Goal: Check status

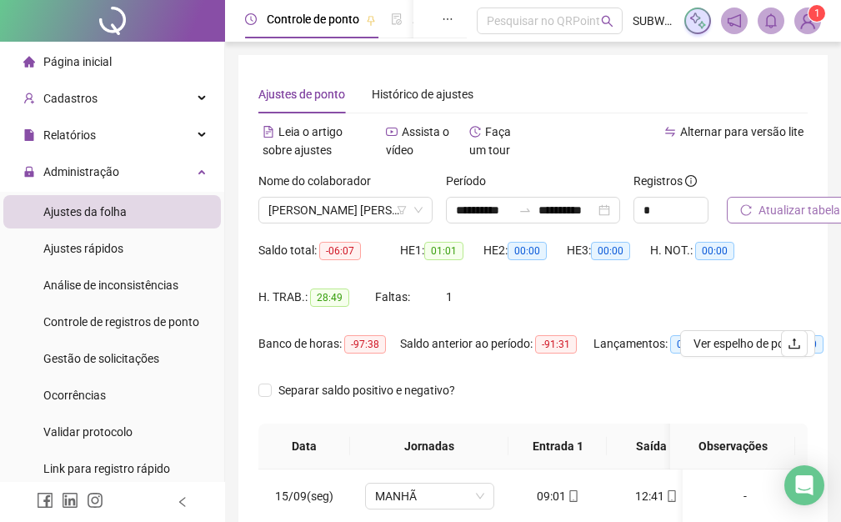
click at [765, 218] on span "Atualizar tabela" at bounding box center [799, 210] width 82 height 18
click at [777, 200] on button "Atualizar tabela" at bounding box center [789, 210] width 127 height 27
click at [343, 198] on span "[PERSON_NAME] [PERSON_NAME]" at bounding box center [345, 209] width 154 height 25
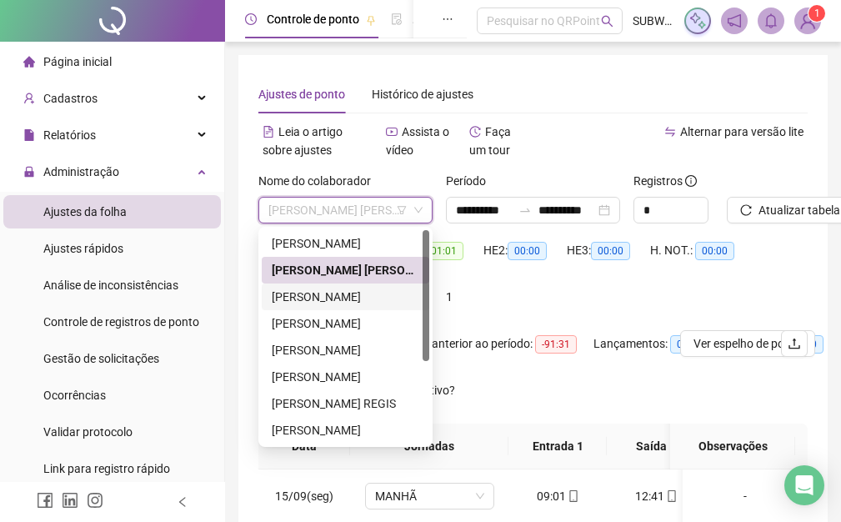
click at [337, 292] on div "[PERSON_NAME]" at bounding box center [345, 296] width 147 height 18
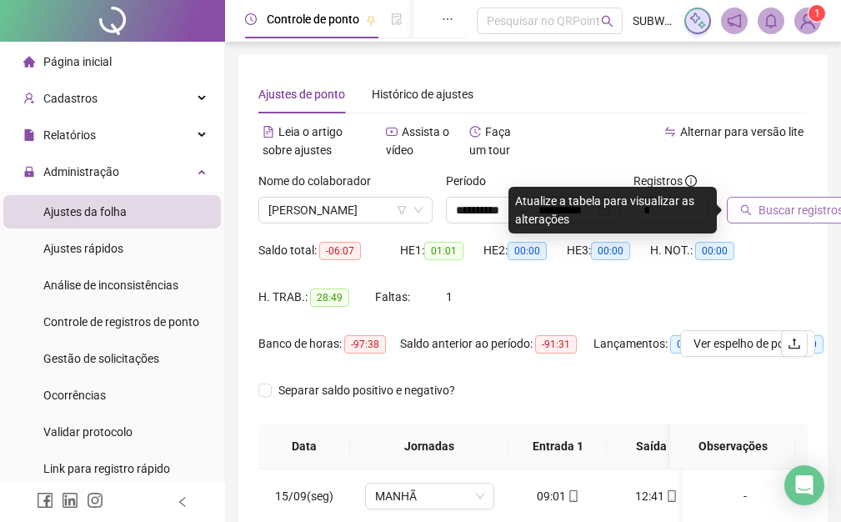
click at [786, 198] on button "Buscar registros" at bounding box center [791, 210] width 130 height 27
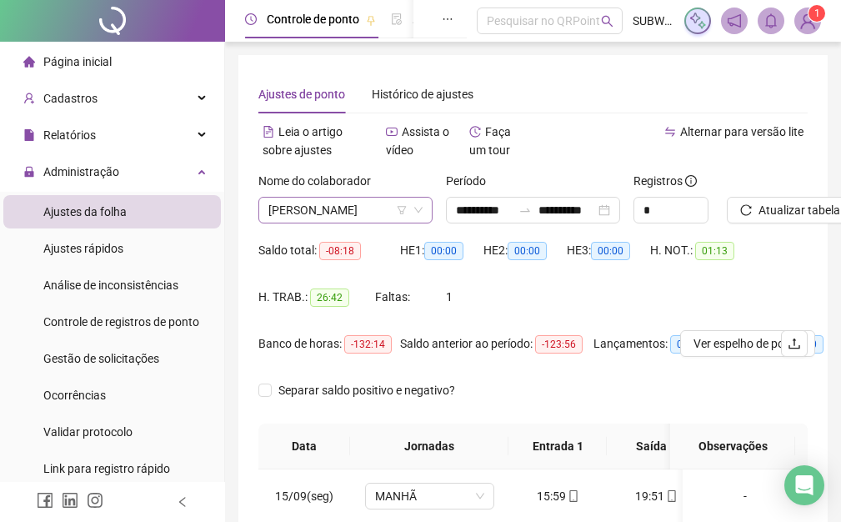
click at [325, 203] on span "[PERSON_NAME]" at bounding box center [345, 209] width 154 height 25
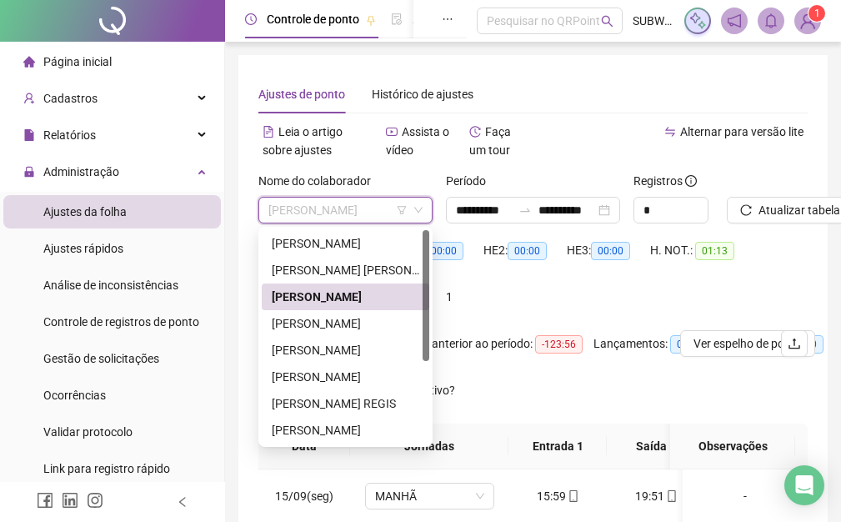
click at [837, 192] on div "**********" at bounding box center [533, 415] width 616 height 831
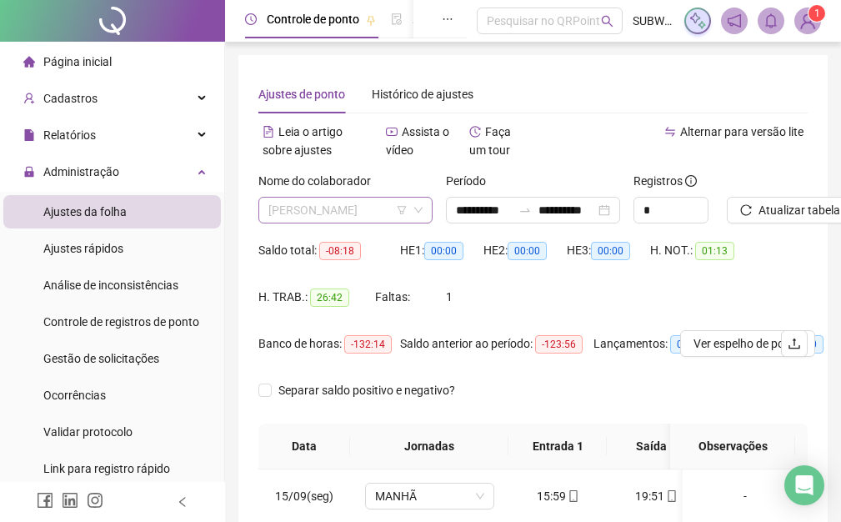
click at [316, 212] on span "[PERSON_NAME]" at bounding box center [345, 209] width 154 height 25
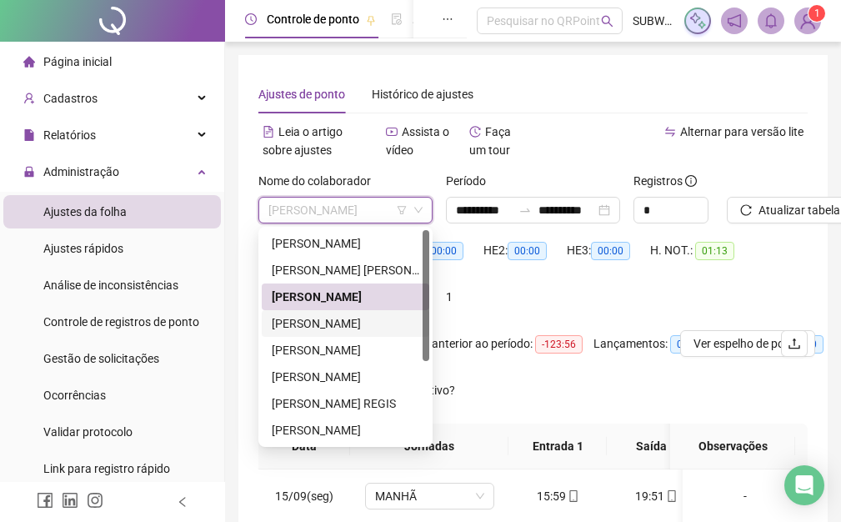
click at [308, 327] on div "[PERSON_NAME]" at bounding box center [345, 323] width 147 height 18
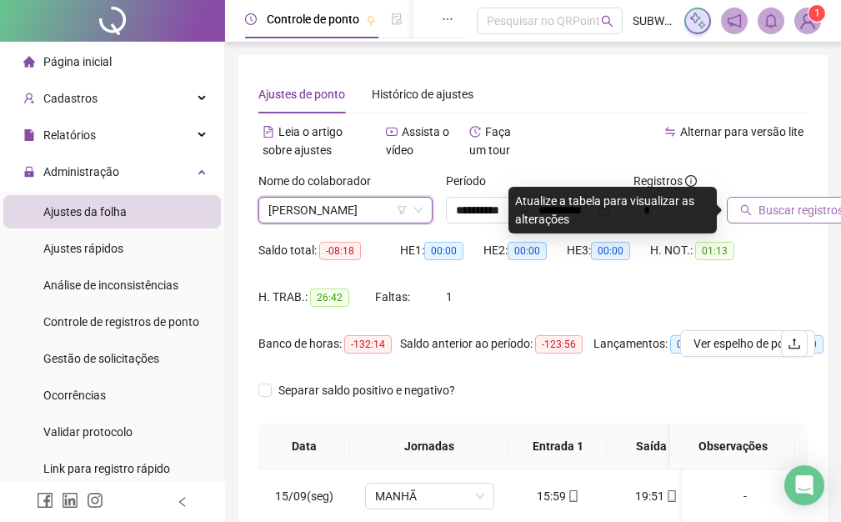
click at [780, 203] on span "Buscar registros" at bounding box center [800, 210] width 85 height 18
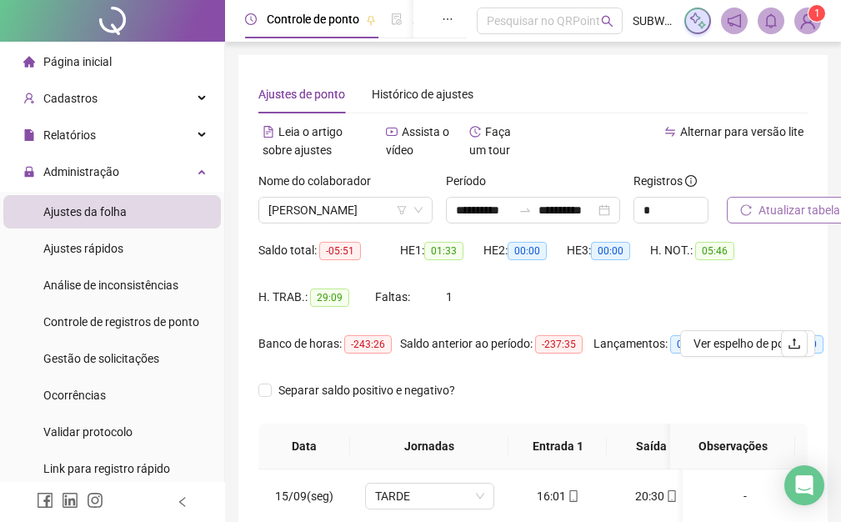
click at [798, 199] on button "Atualizar tabela" at bounding box center [789, 210] width 127 height 27
click at [355, 213] on span "[PERSON_NAME]" at bounding box center [345, 209] width 154 height 25
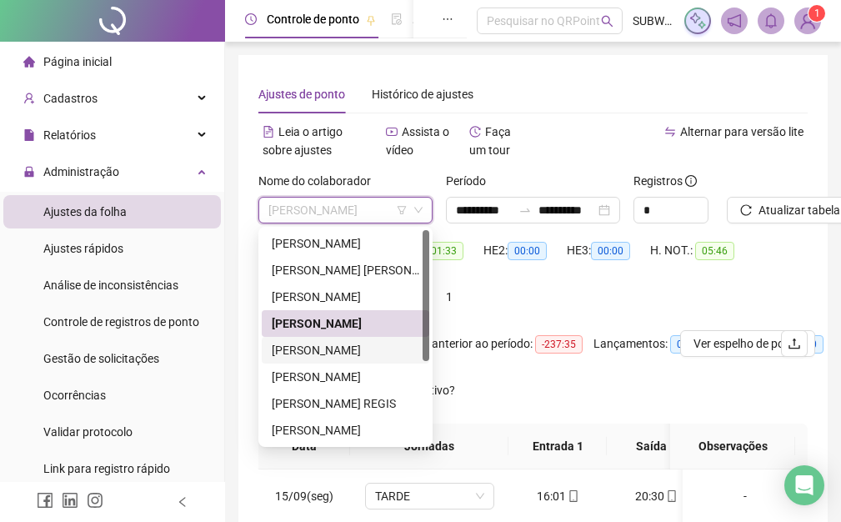
click at [309, 352] on div "[PERSON_NAME]" at bounding box center [345, 350] width 147 height 18
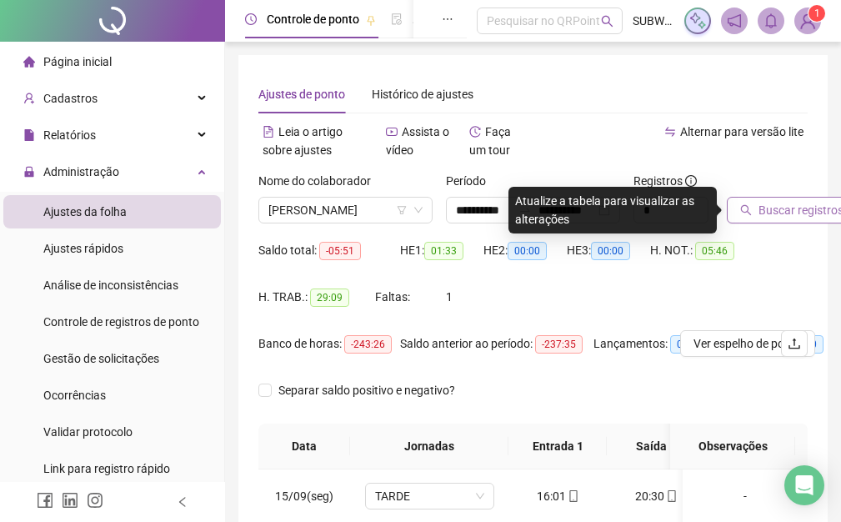
click at [775, 198] on button "Buscar registros" at bounding box center [791, 210] width 130 height 27
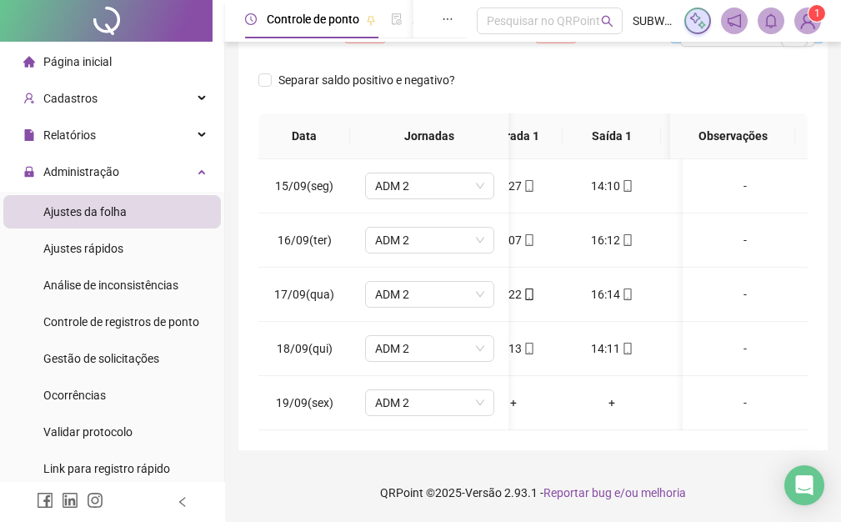
scroll to position [0, 96]
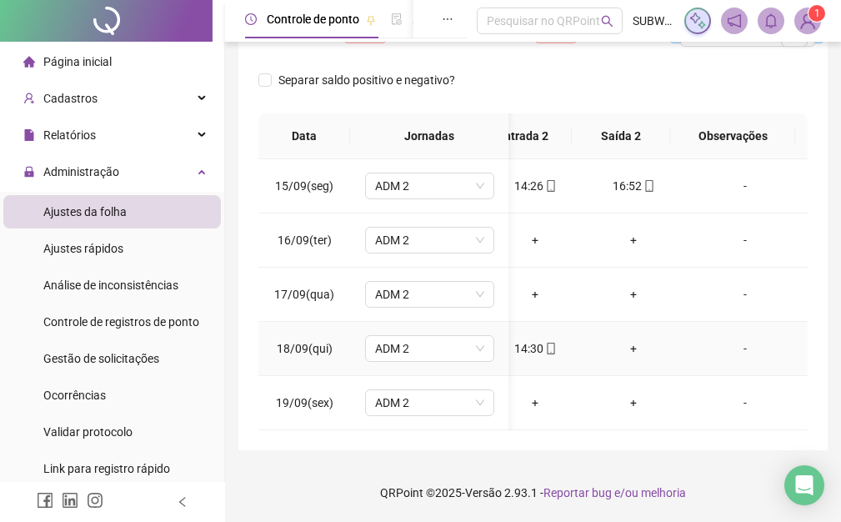
click at [618, 339] on div "+" at bounding box center [633, 348] width 72 height 18
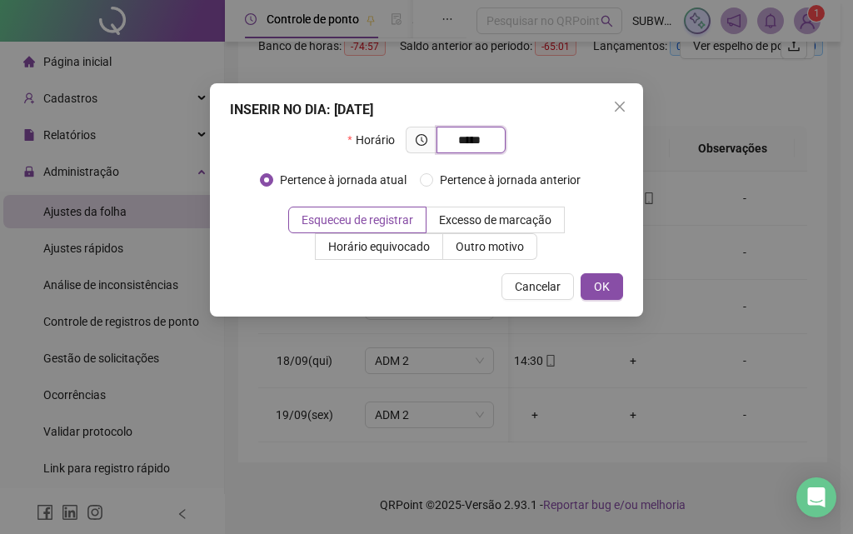
type input "*****"
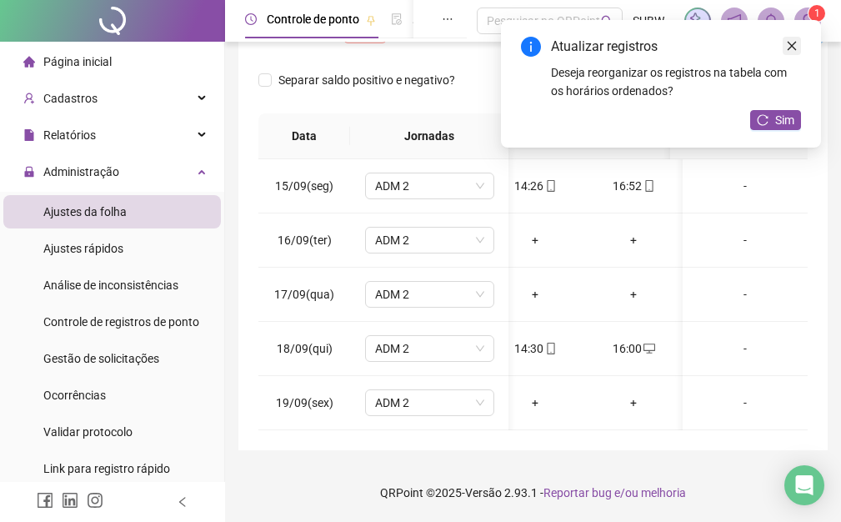
click at [794, 44] on icon "close" at bounding box center [792, 46] width 12 height 12
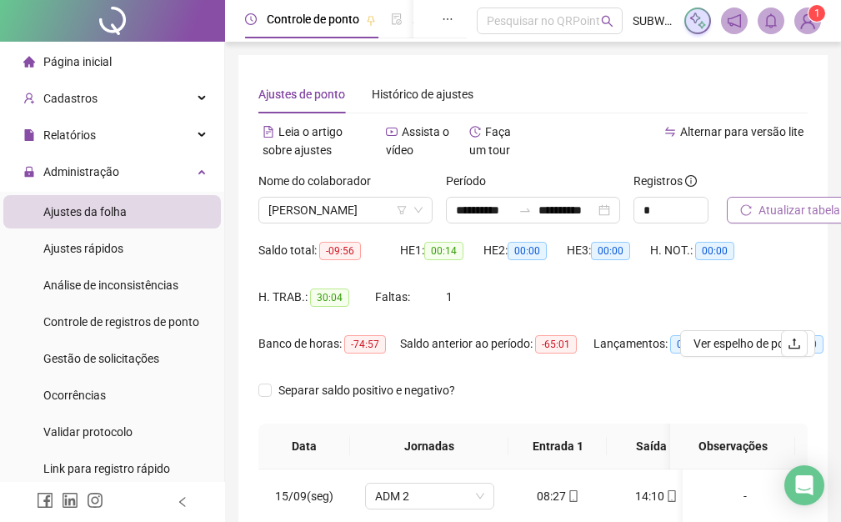
click at [781, 211] on span "Atualizar tabela" at bounding box center [799, 210] width 82 height 18
click at [353, 212] on span "[PERSON_NAME]" at bounding box center [345, 209] width 154 height 25
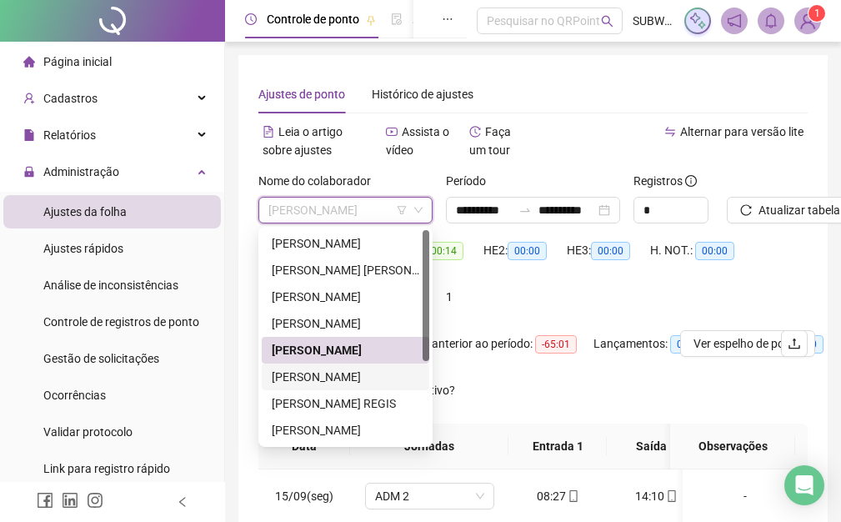
click at [346, 377] on div "[PERSON_NAME]" at bounding box center [345, 376] width 147 height 18
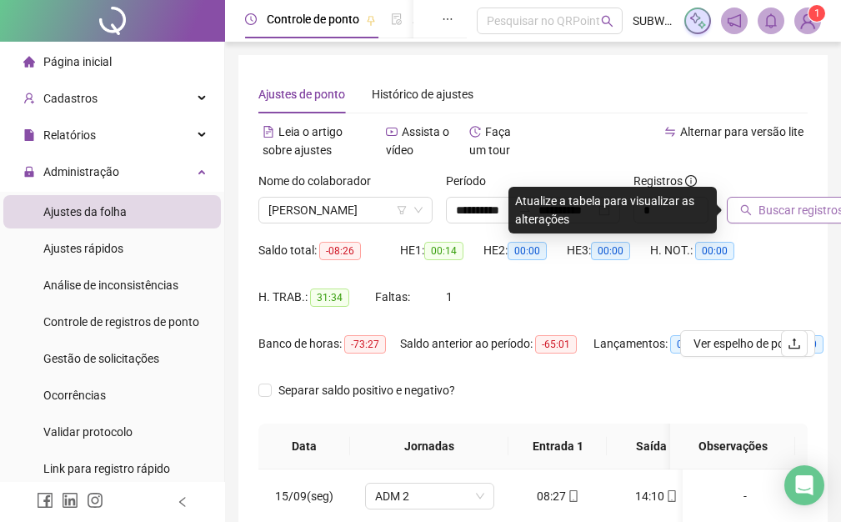
click at [771, 199] on button "Buscar registros" at bounding box center [791, 210] width 130 height 27
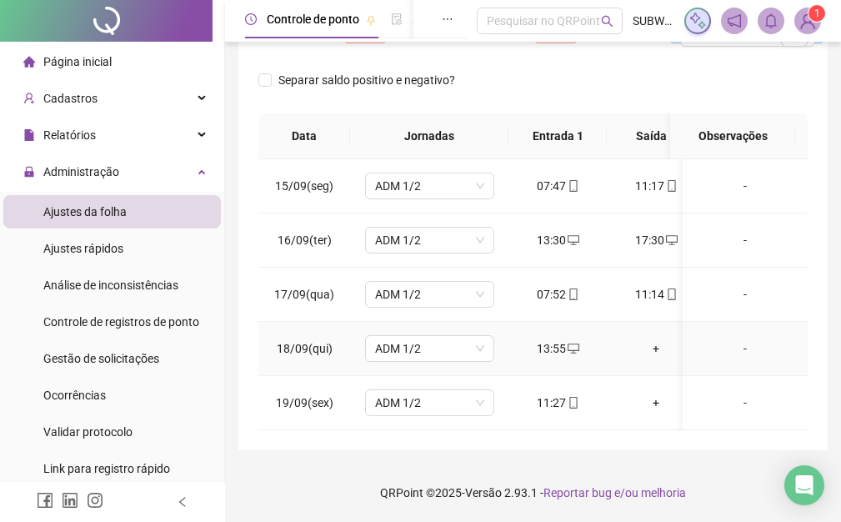
click at [660, 339] on div "+" at bounding box center [656, 348] width 72 height 18
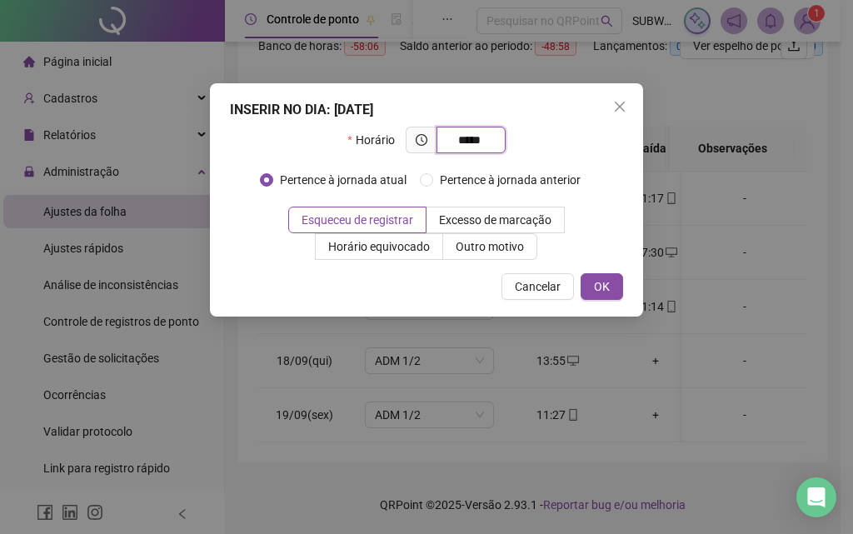
type input "*****"
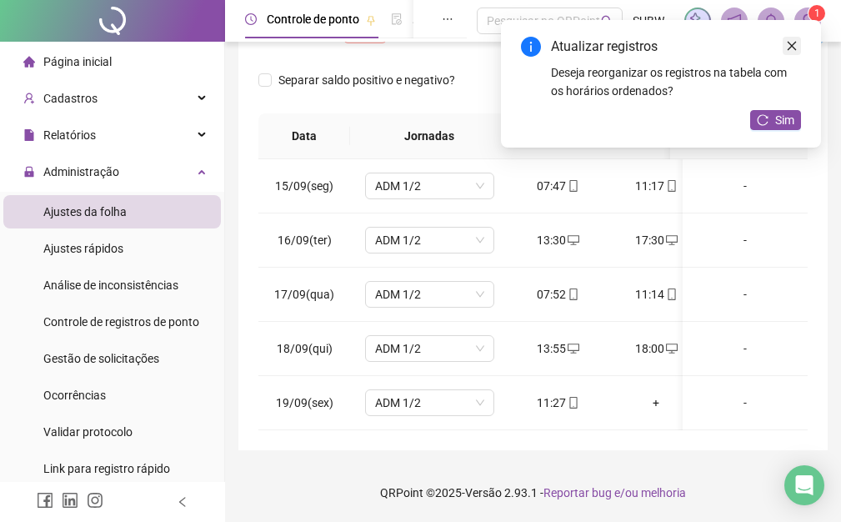
click at [793, 47] on icon "close" at bounding box center [792, 46] width 12 height 12
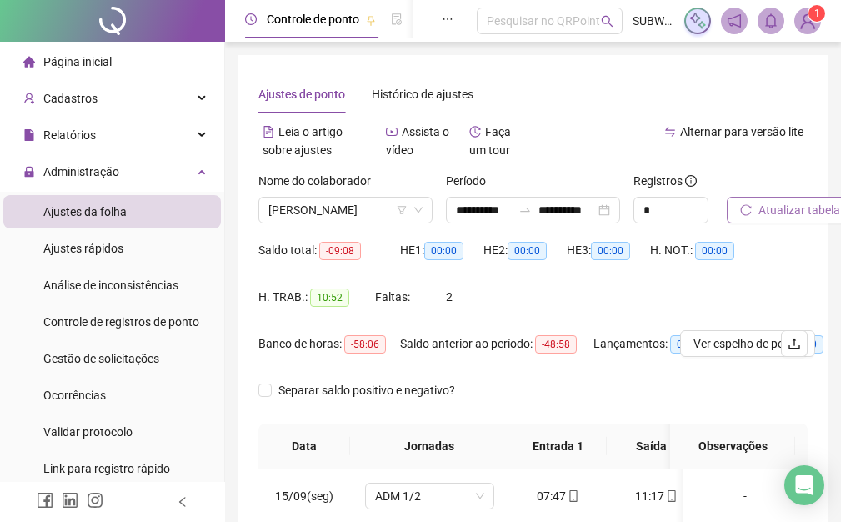
click at [786, 206] on span "Atualizar tabela" at bounding box center [799, 210] width 82 height 18
click at [801, 217] on span "Atualizar tabela" at bounding box center [799, 210] width 82 height 18
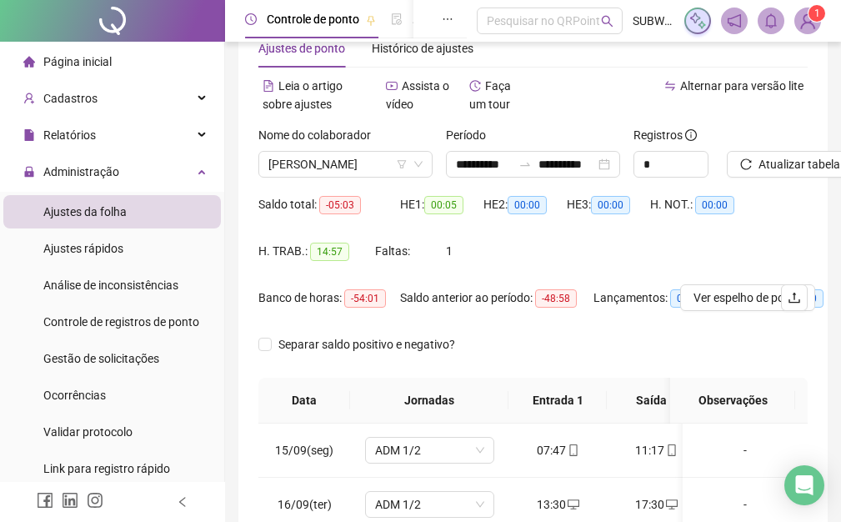
scroll to position [0, 0]
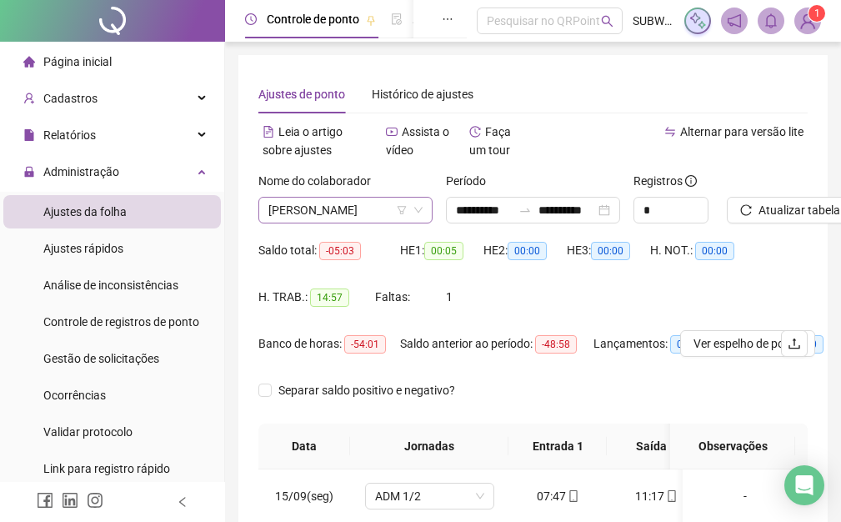
click at [342, 207] on span "[PERSON_NAME]" at bounding box center [345, 209] width 154 height 25
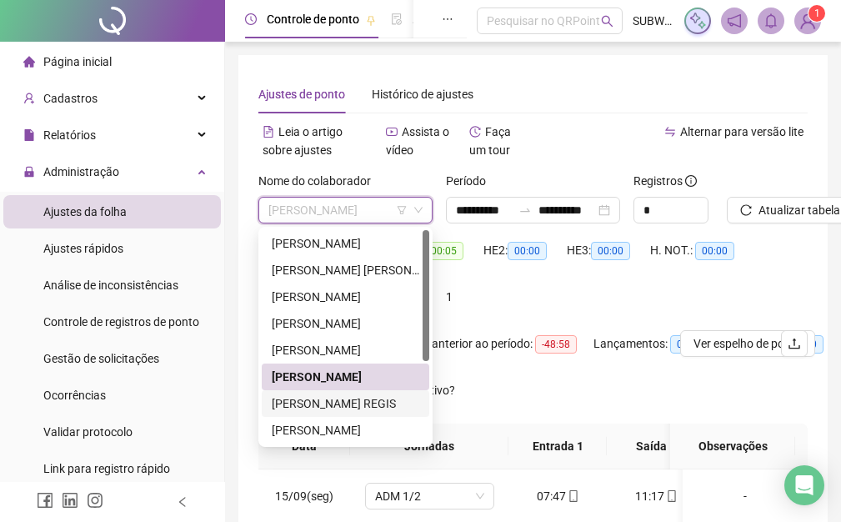
click at [330, 406] on div "[PERSON_NAME] REGIS" at bounding box center [345, 403] width 147 height 18
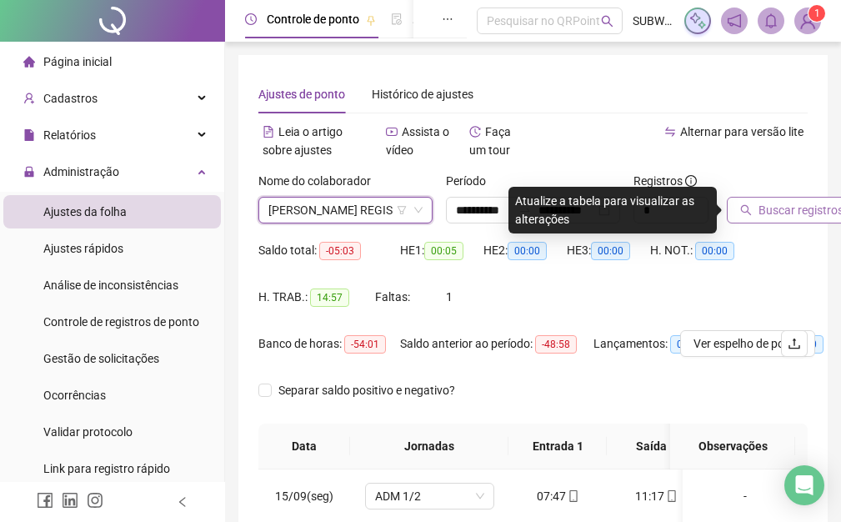
click at [786, 214] on span "Buscar registros" at bounding box center [800, 210] width 85 height 18
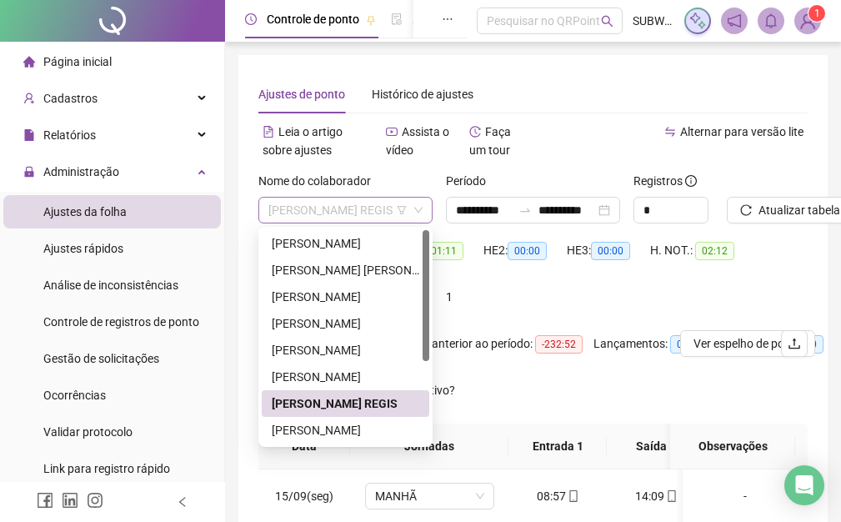
click at [297, 212] on span "[PERSON_NAME] REGIS" at bounding box center [345, 209] width 154 height 25
click at [355, 315] on div "[PERSON_NAME]" at bounding box center [345, 323] width 147 height 18
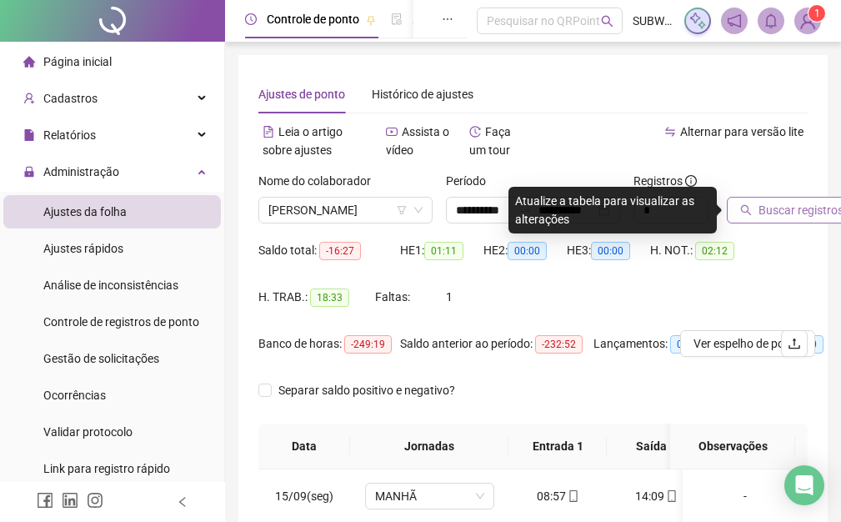
click at [822, 202] on span "Buscar registros" at bounding box center [800, 210] width 85 height 18
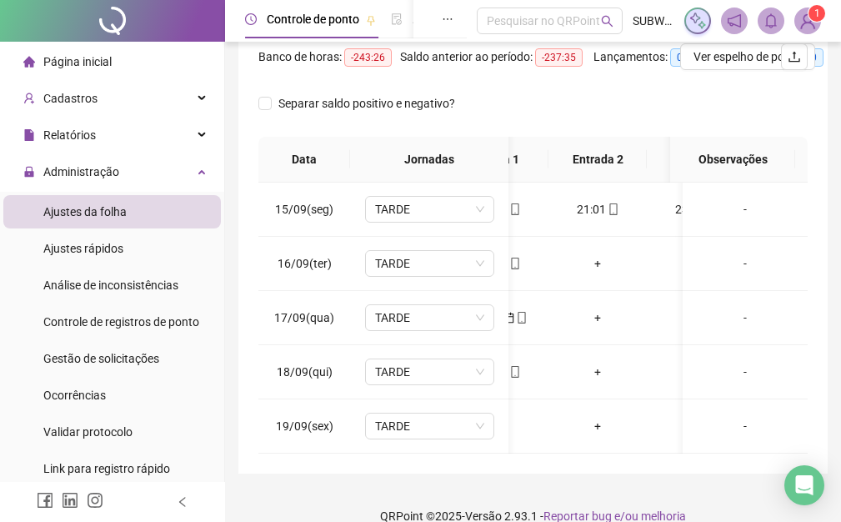
scroll to position [0, 41]
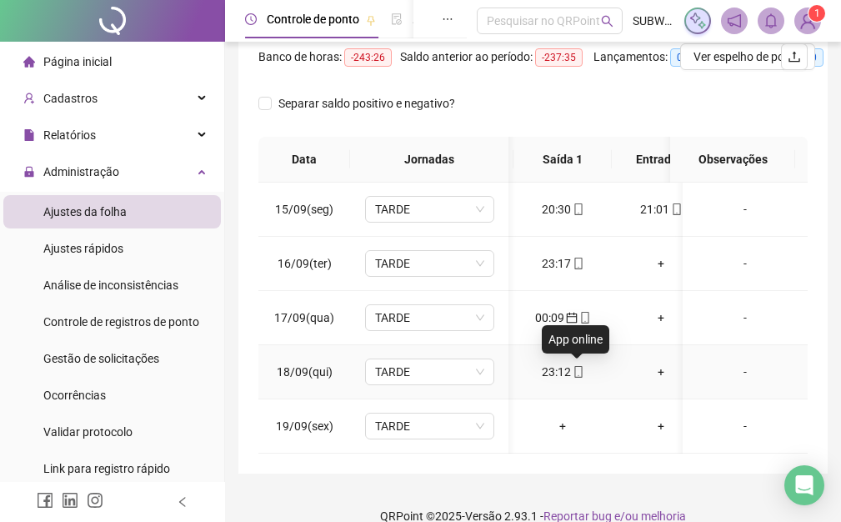
click at [579, 366] on icon "mobile" at bounding box center [577, 372] width 7 height 12
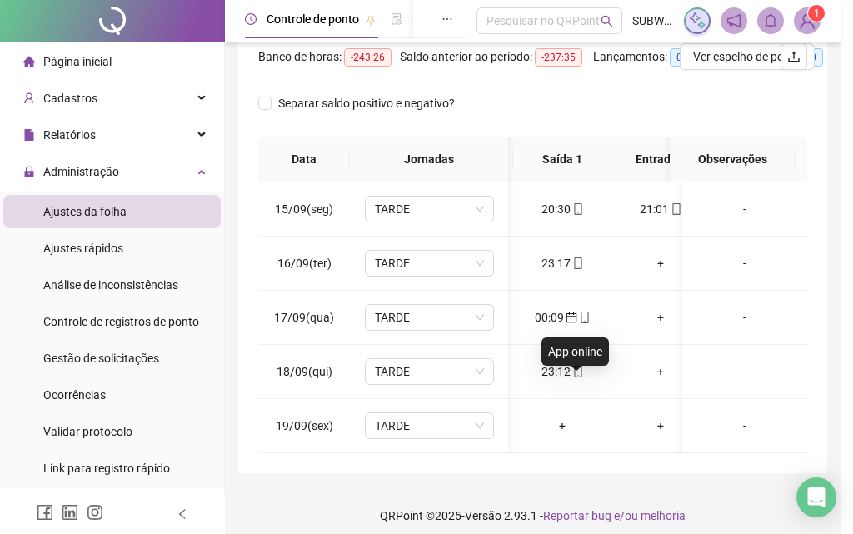
type input "**********"
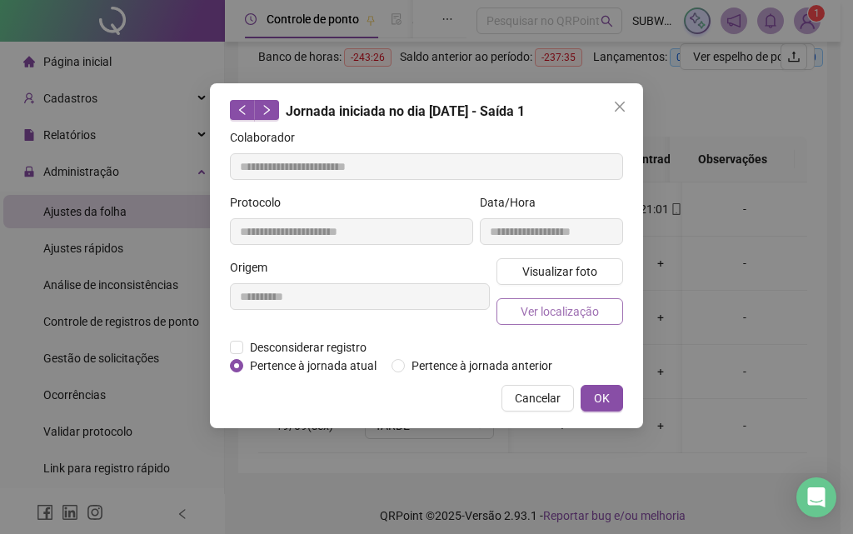
click at [552, 311] on span "Ver localização" at bounding box center [560, 311] width 78 height 18
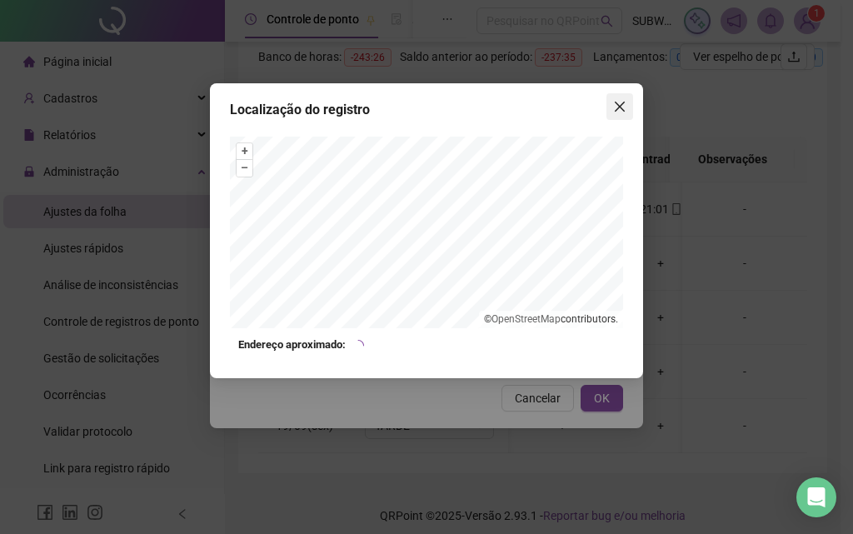
click at [623, 112] on icon "close" at bounding box center [619, 106] width 13 height 13
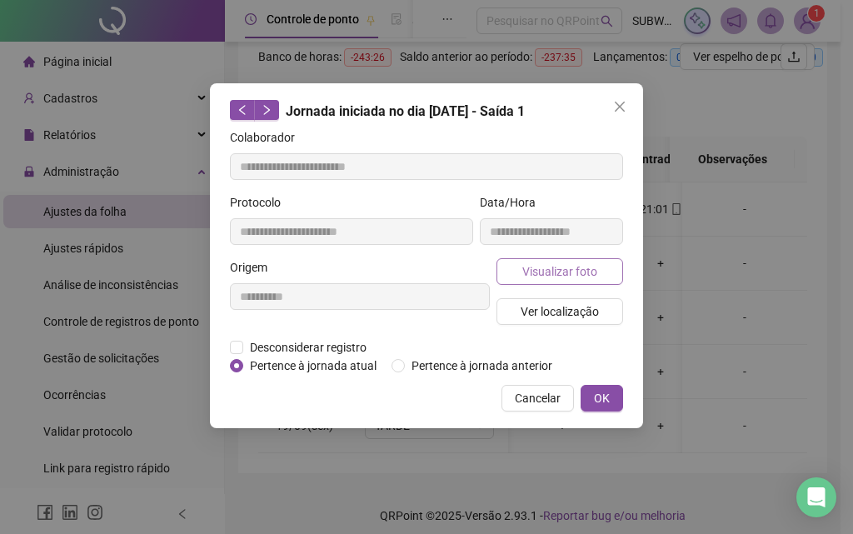
click at [572, 271] on span "Visualizar foto" at bounding box center [559, 271] width 75 height 18
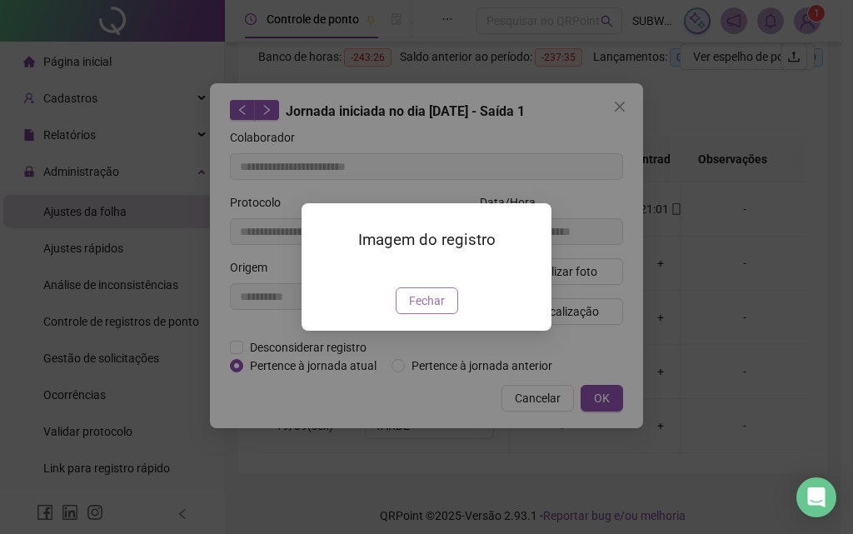
click at [427, 310] on span "Fechar" at bounding box center [427, 301] width 36 height 18
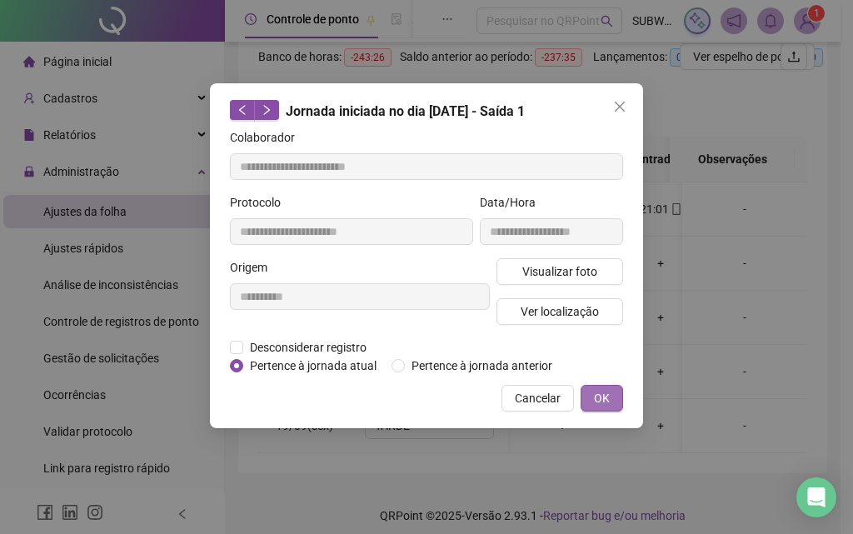
click at [601, 404] on span "OK" at bounding box center [602, 398] width 16 height 18
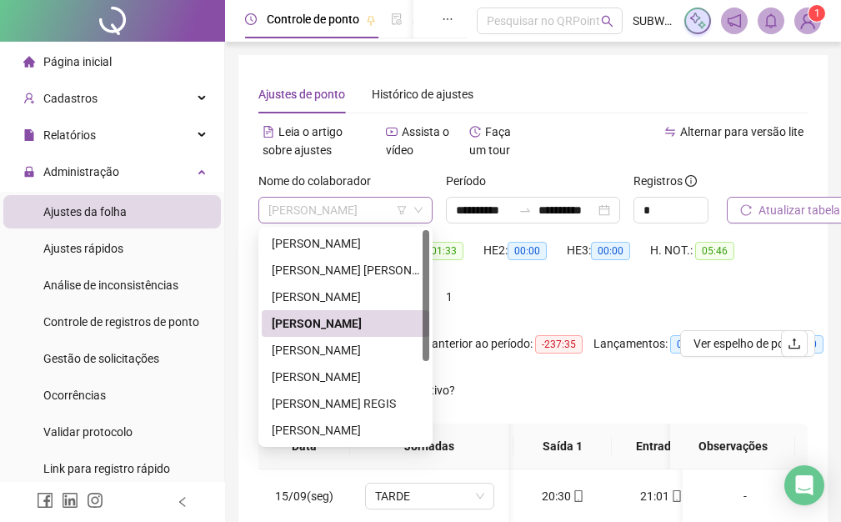
click at [372, 217] on span "[PERSON_NAME]" at bounding box center [345, 209] width 154 height 25
click at [317, 398] on div "[PERSON_NAME] REGIS" at bounding box center [345, 403] width 147 height 18
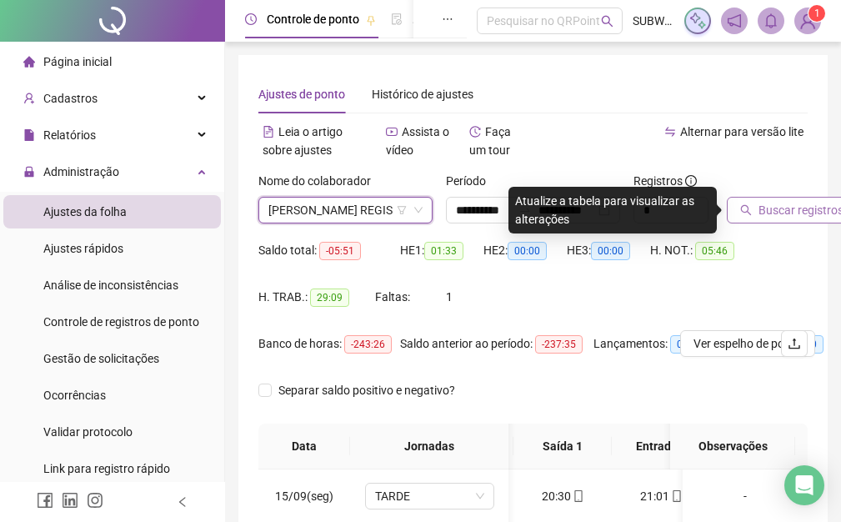
drag, startPoint x: 816, startPoint y: 186, endPoint x: 808, endPoint y: 201, distance: 17.2
click at [811, 197] on div "**********" at bounding box center [532, 407] width 589 height 705
click at [806, 202] on span "Buscar registros" at bounding box center [800, 210] width 85 height 18
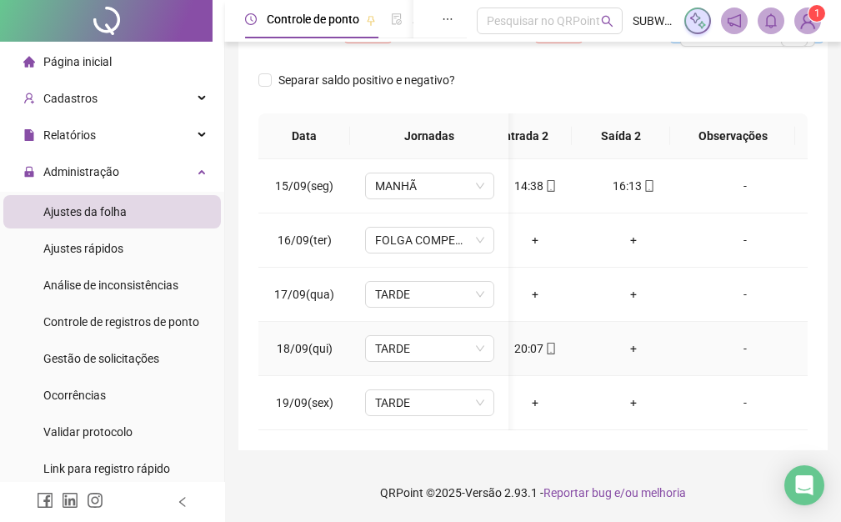
click at [627, 339] on div "+" at bounding box center [633, 348] width 72 height 18
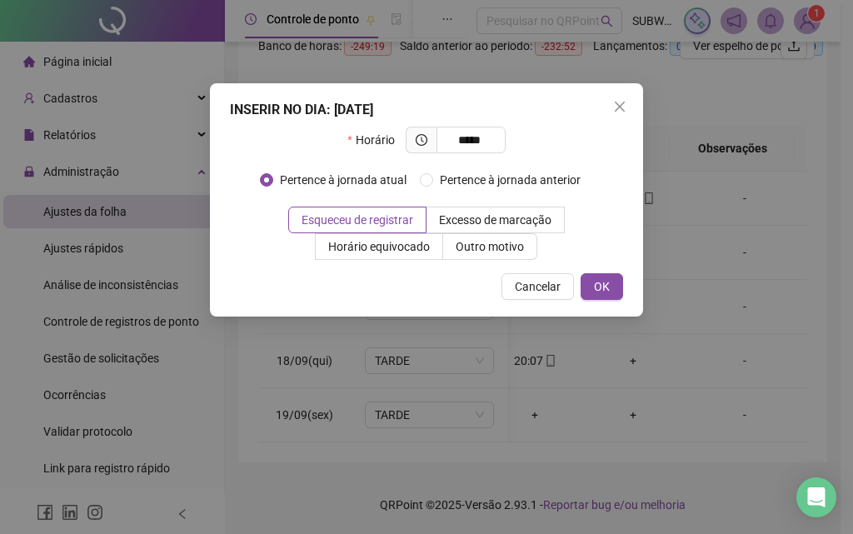
type input "*****"
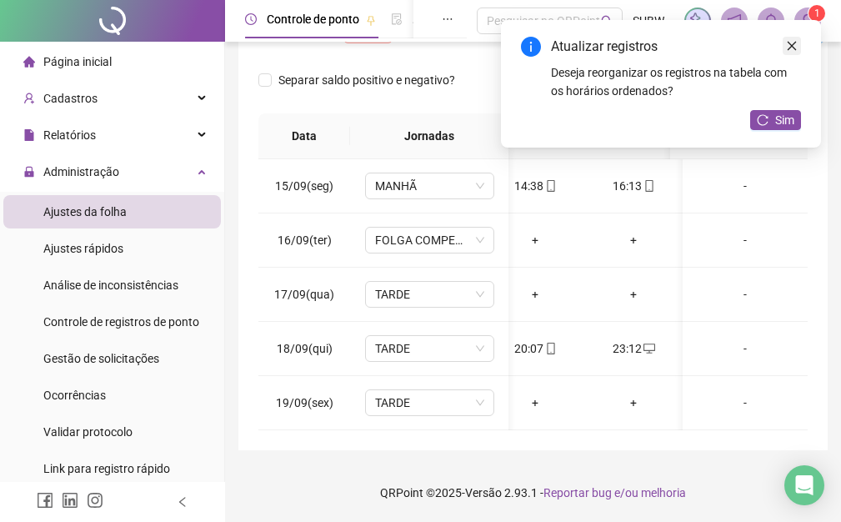
click at [791, 47] on icon "close" at bounding box center [792, 46] width 12 height 12
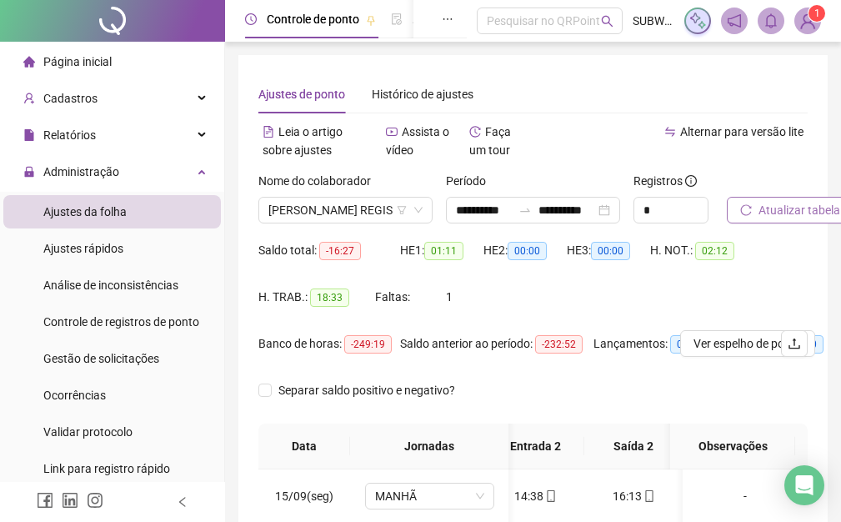
click at [796, 202] on span "Atualizar tabela" at bounding box center [799, 210] width 82 height 18
click at [288, 201] on span "[PERSON_NAME] REGIS" at bounding box center [345, 209] width 154 height 25
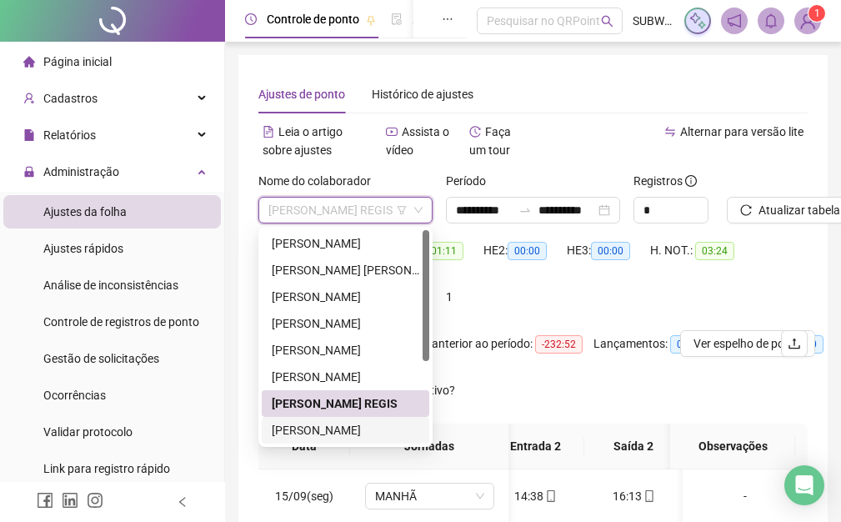
click at [319, 425] on div "[PERSON_NAME]" at bounding box center [345, 430] width 147 height 18
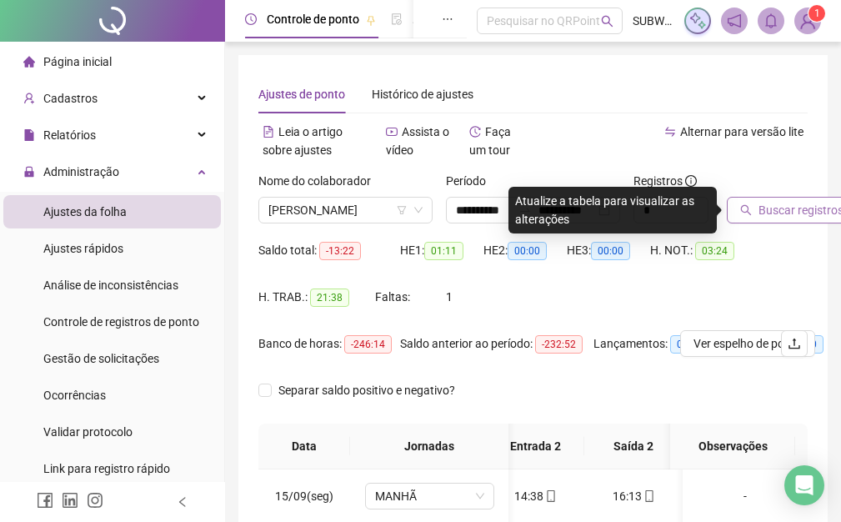
click at [787, 211] on span "Buscar registros" at bounding box center [800, 210] width 85 height 18
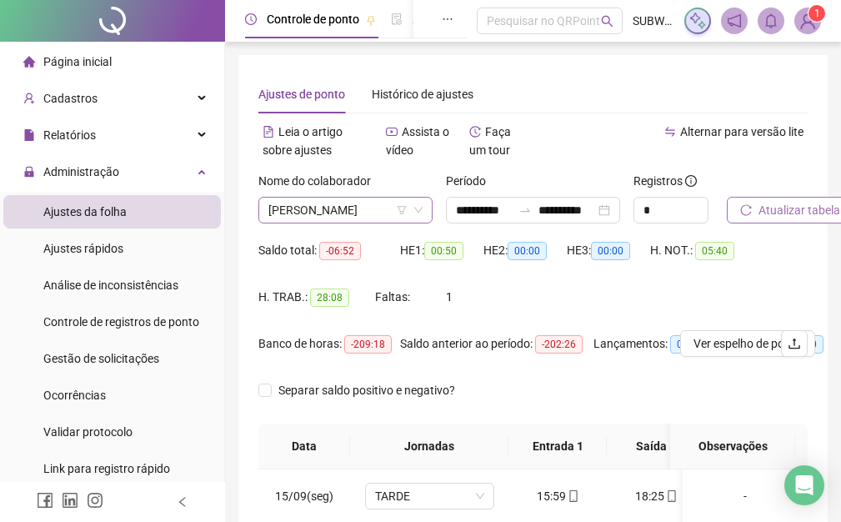
click at [340, 211] on span "[PERSON_NAME]" at bounding box center [345, 209] width 154 height 25
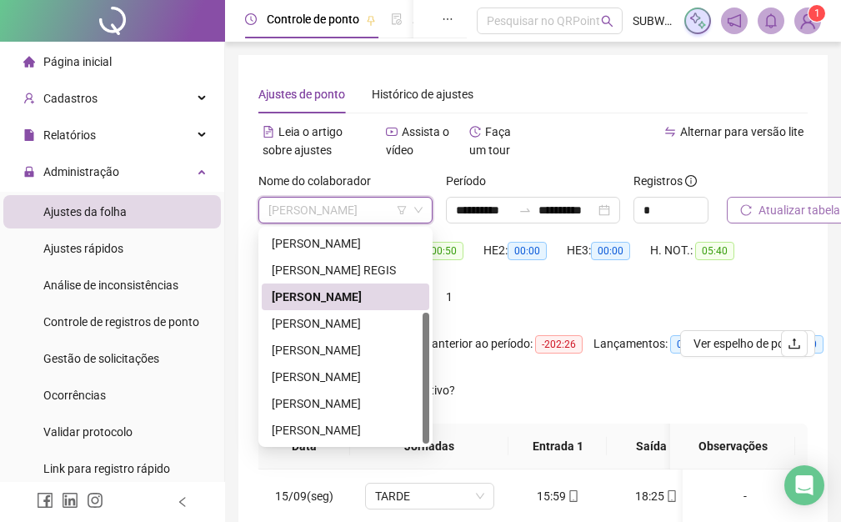
drag, startPoint x: 425, startPoint y: 239, endPoint x: 398, endPoint y: 367, distance: 130.2
click at [416, 377] on div "[PERSON_NAME] [PERSON_NAME] DE [PERSON_NAME] [PERSON_NAME]" at bounding box center [345, 336] width 167 height 213
click at [341, 330] on div "[PERSON_NAME]" at bounding box center [345, 323] width 147 height 18
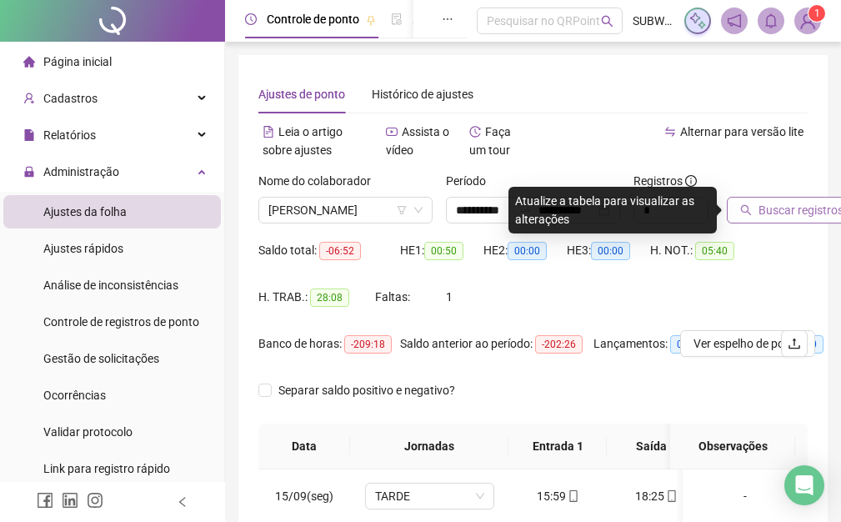
click at [753, 221] on button "Buscar registros" at bounding box center [791, 210] width 130 height 27
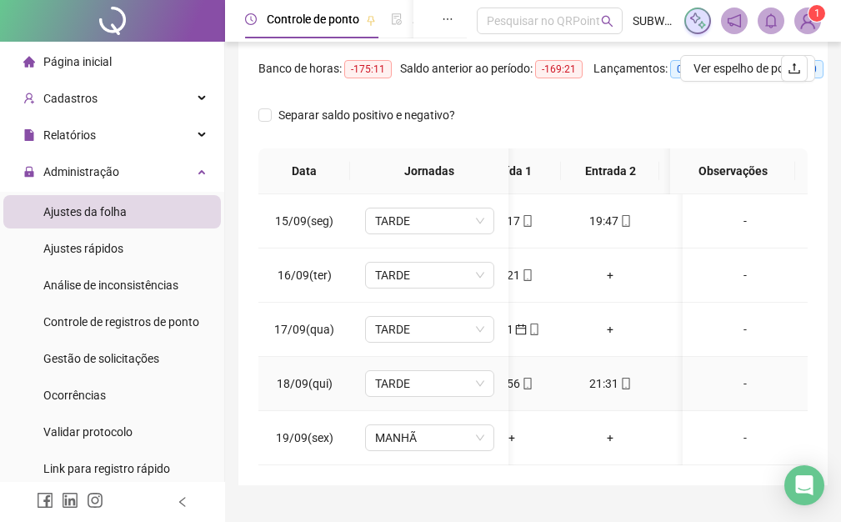
click at [632, 378] on div "21:31" at bounding box center [610, 383] width 72 height 18
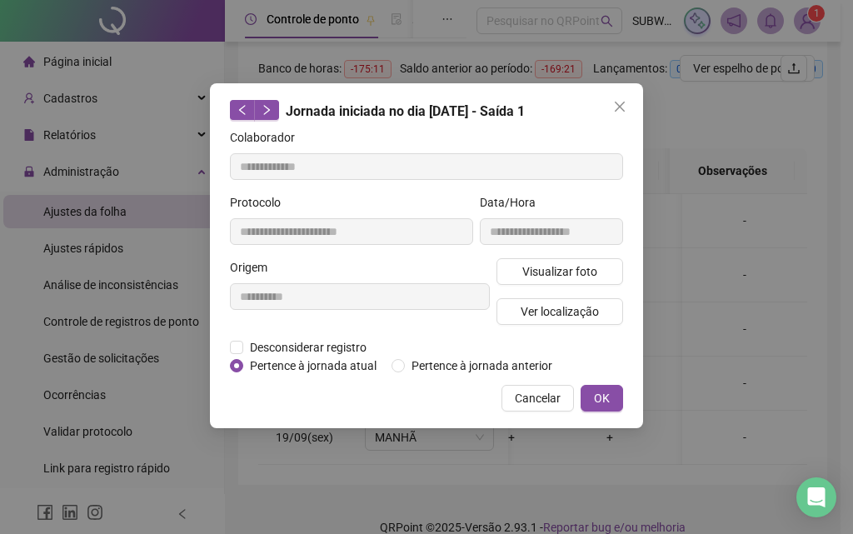
type input "**********"
click at [573, 318] on span "Ver localização" at bounding box center [560, 311] width 78 height 18
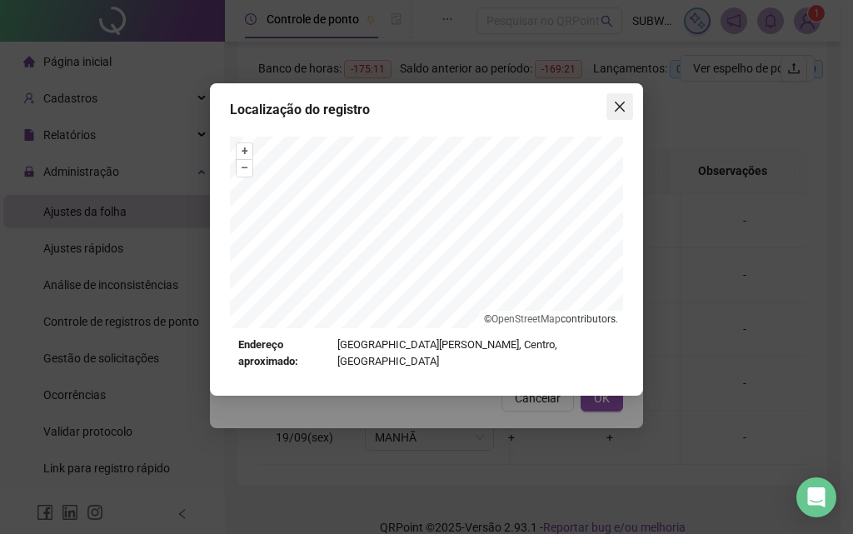
click at [621, 102] on icon "close" at bounding box center [619, 106] width 13 height 13
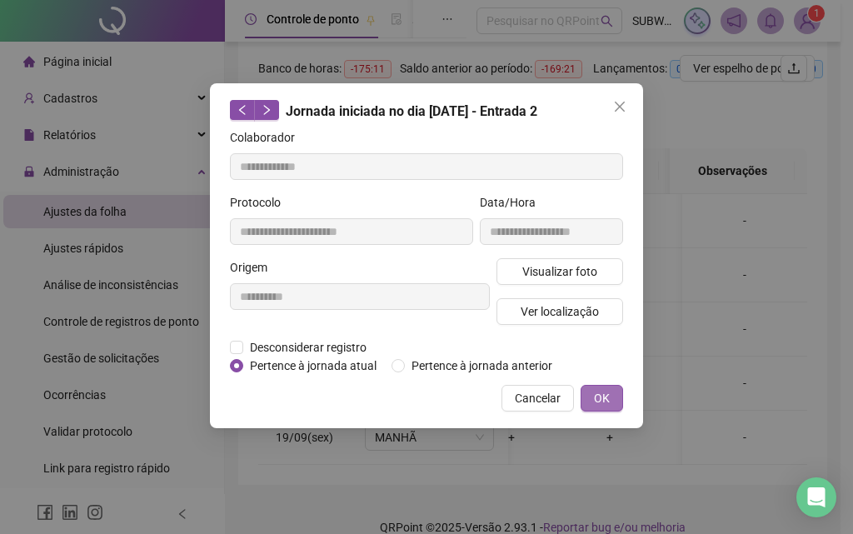
click at [610, 391] on button "OK" at bounding box center [602, 398] width 42 height 27
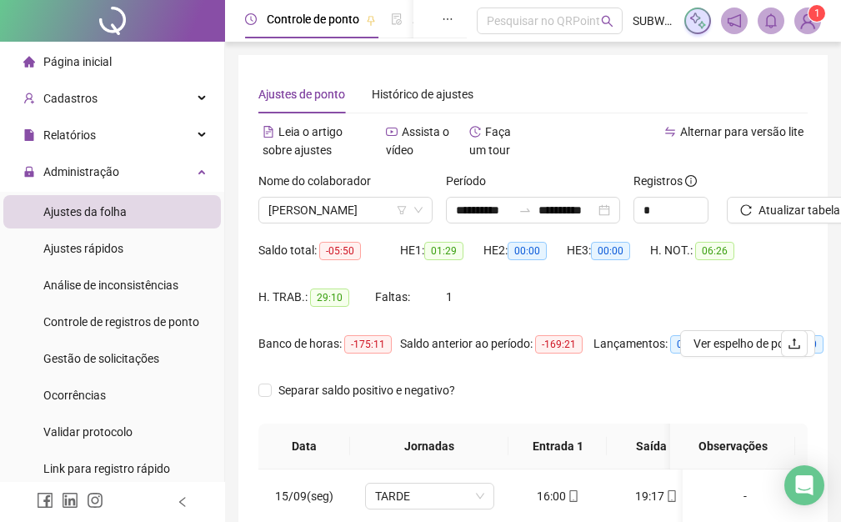
click at [761, 223] on div "Atualizar tabela" at bounding box center [767, 204] width 94 height 65
click at [760, 213] on span "Atualizar tabela" at bounding box center [799, 210] width 82 height 18
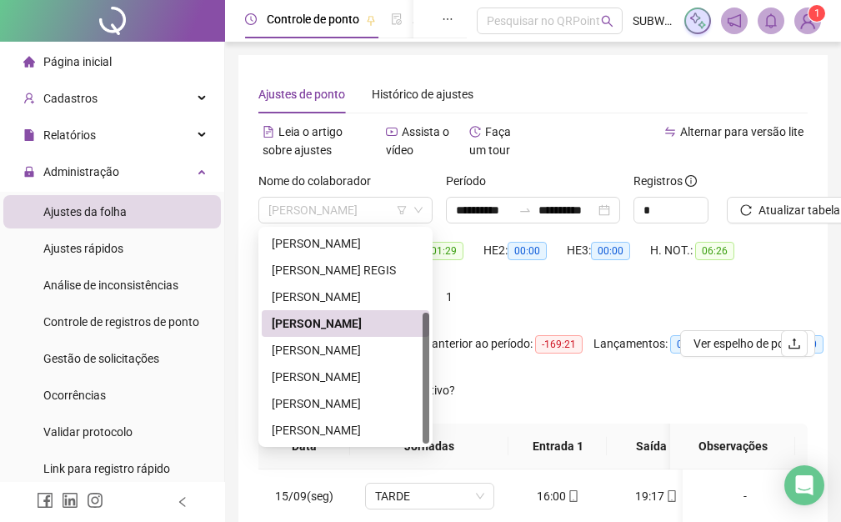
click at [318, 212] on span "[PERSON_NAME]" at bounding box center [345, 209] width 154 height 25
click at [345, 344] on div "[PERSON_NAME]" at bounding box center [345, 350] width 147 height 18
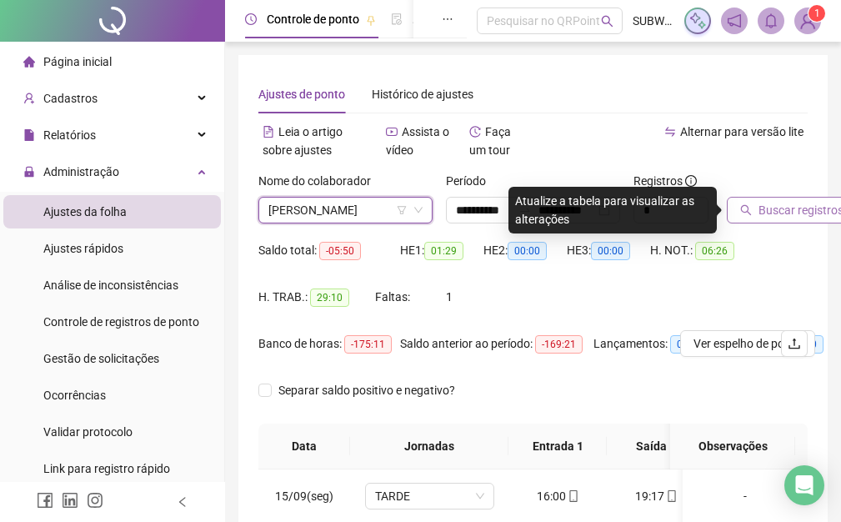
click at [781, 213] on span "Buscar registros" at bounding box center [800, 210] width 85 height 18
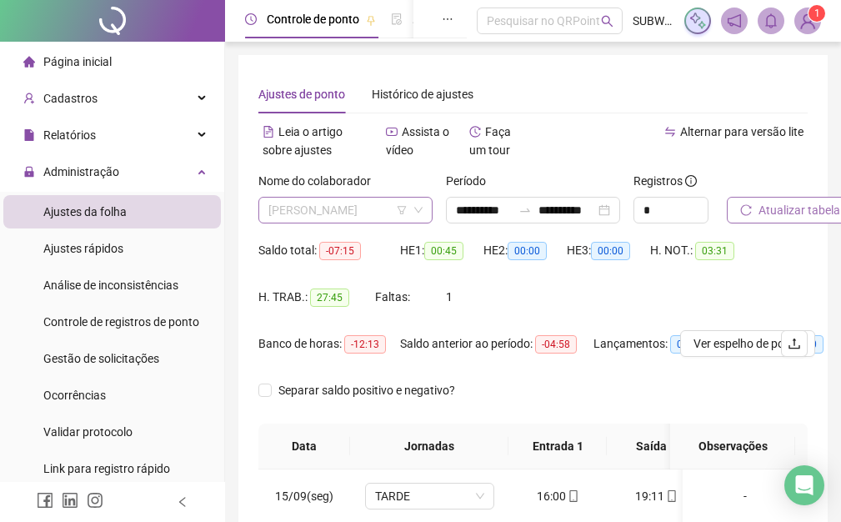
click at [327, 197] on span "[PERSON_NAME]" at bounding box center [345, 209] width 154 height 25
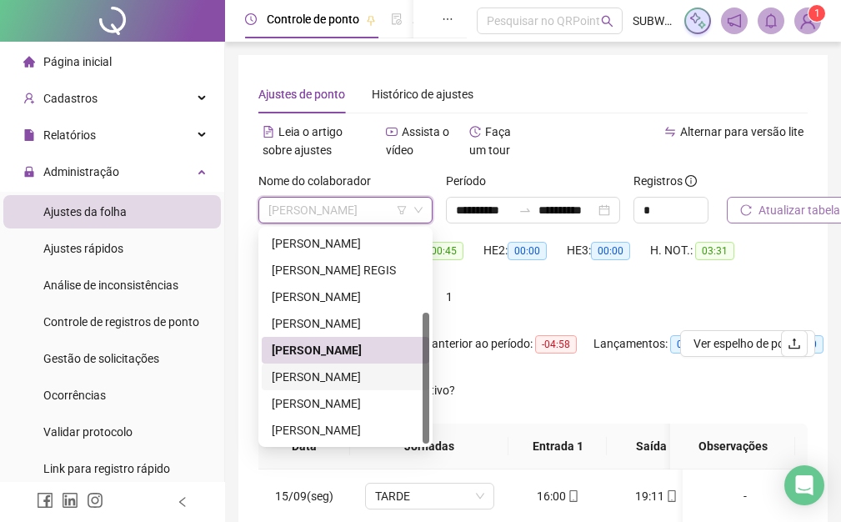
click at [309, 376] on div "[PERSON_NAME]" at bounding box center [345, 376] width 147 height 18
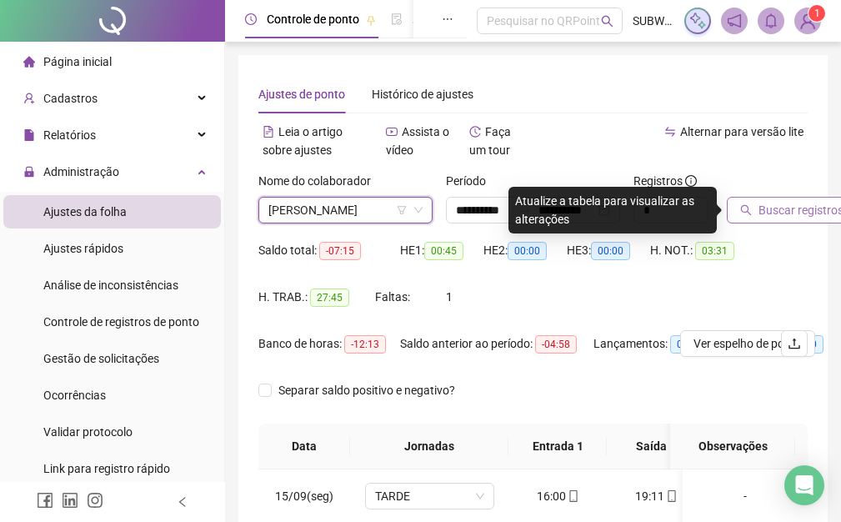
click at [778, 215] on span "Buscar registros" at bounding box center [800, 210] width 85 height 18
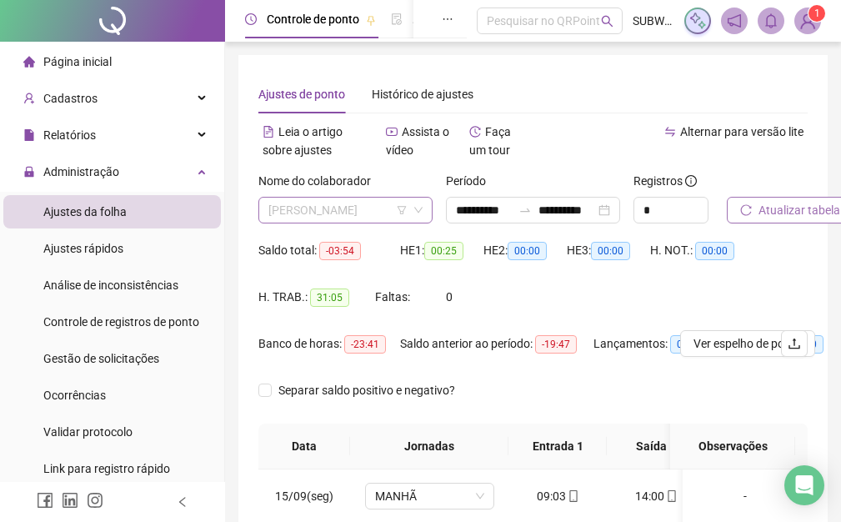
click at [302, 222] on span "[PERSON_NAME]" at bounding box center [345, 209] width 154 height 25
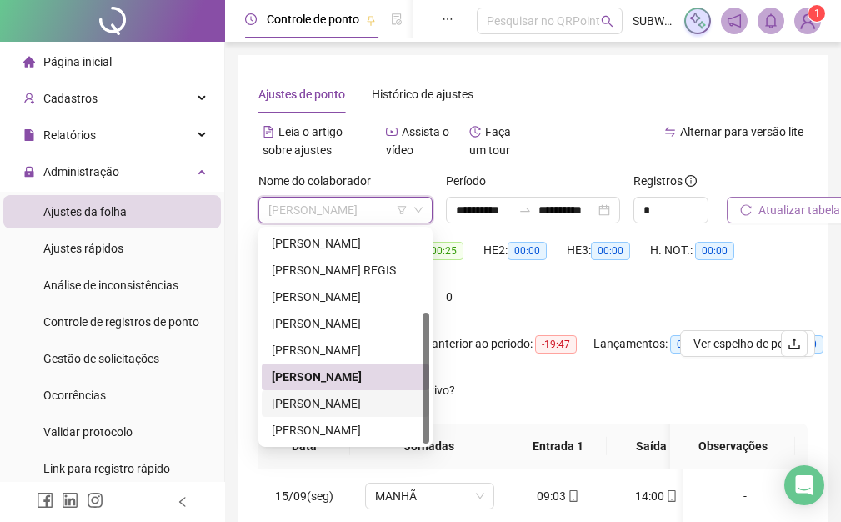
drag, startPoint x: 309, startPoint y: 397, endPoint x: 362, endPoint y: 392, distance: 53.6
click at [309, 398] on div "[PERSON_NAME]" at bounding box center [345, 403] width 147 height 18
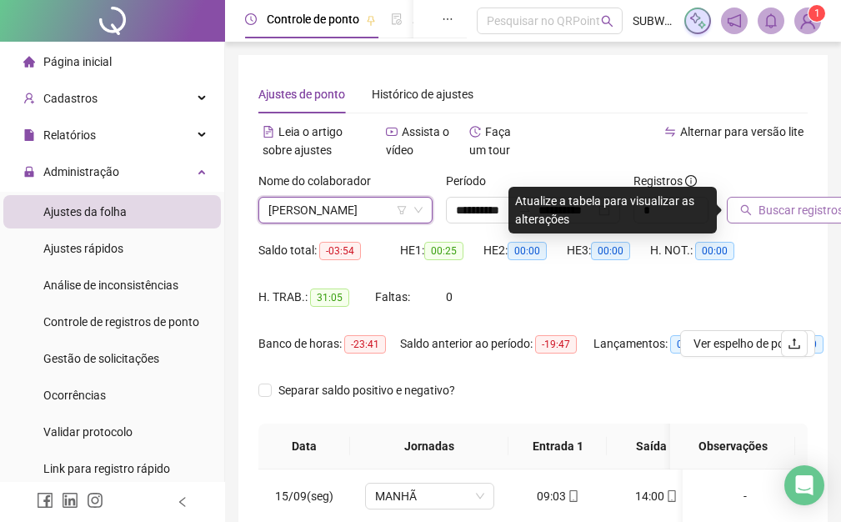
click at [777, 211] on span "Buscar registros" at bounding box center [800, 210] width 85 height 18
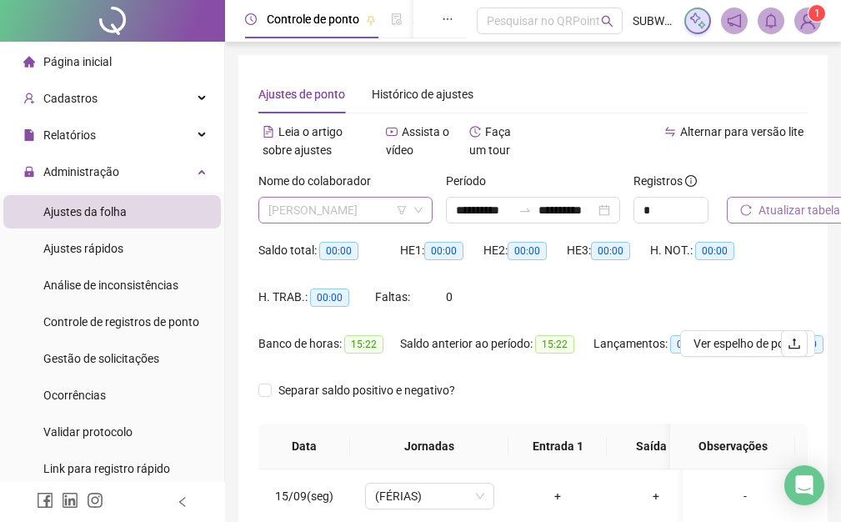
click at [309, 201] on span "[PERSON_NAME]" at bounding box center [345, 209] width 154 height 25
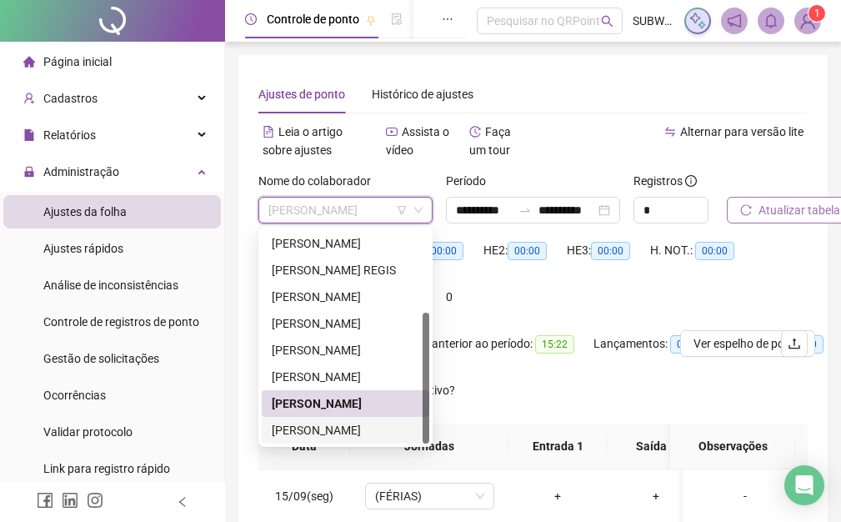
click at [344, 422] on div "[PERSON_NAME]" at bounding box center [345, 430] width 147 height 18
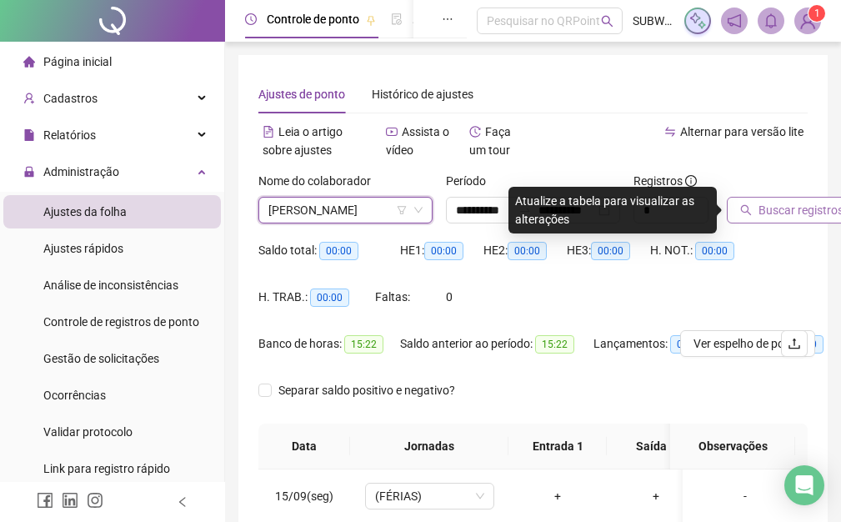
click at [786, 211] on span "Buscar registros" at bounding box center [800, 210] width 85 height 18
